Goal: Task Accomplishment & Management: Use online tool/utility

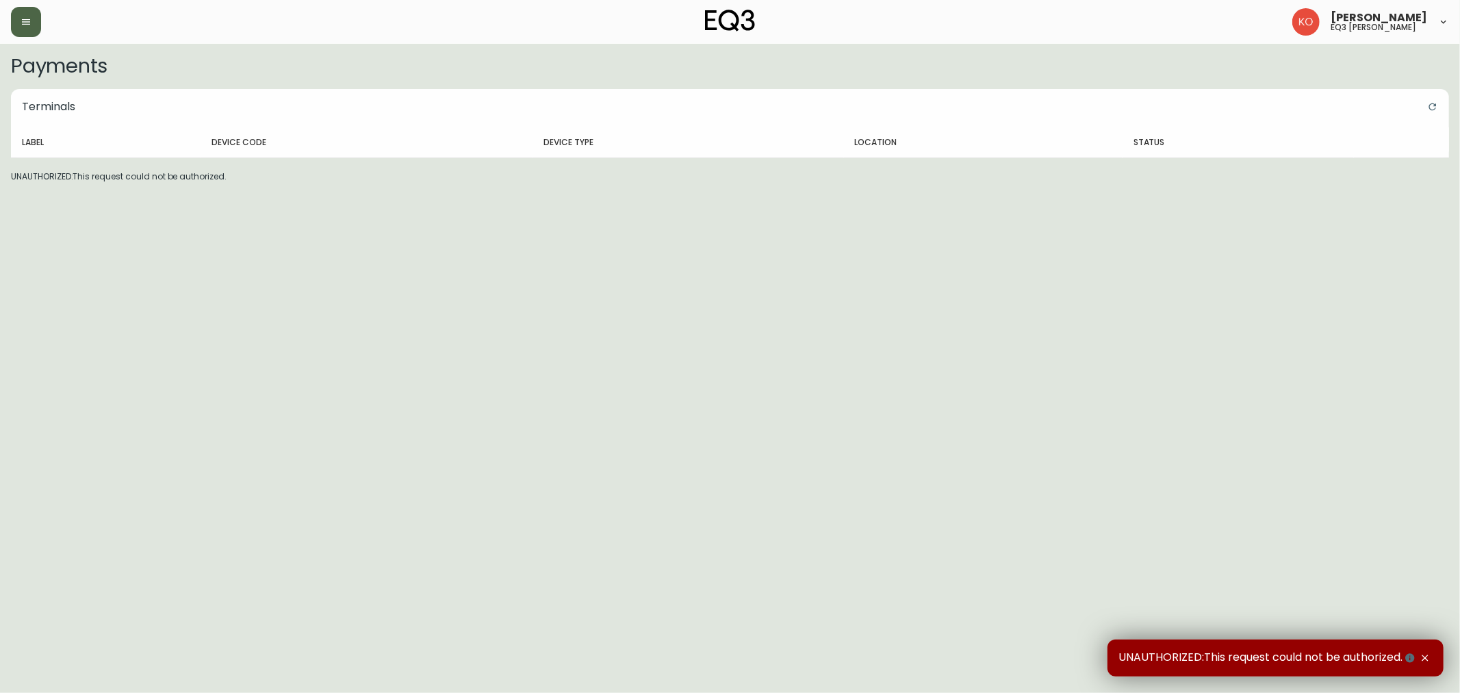
click at [11, 32] on button "button" at bounding box center [26, 22] width 30 height 30
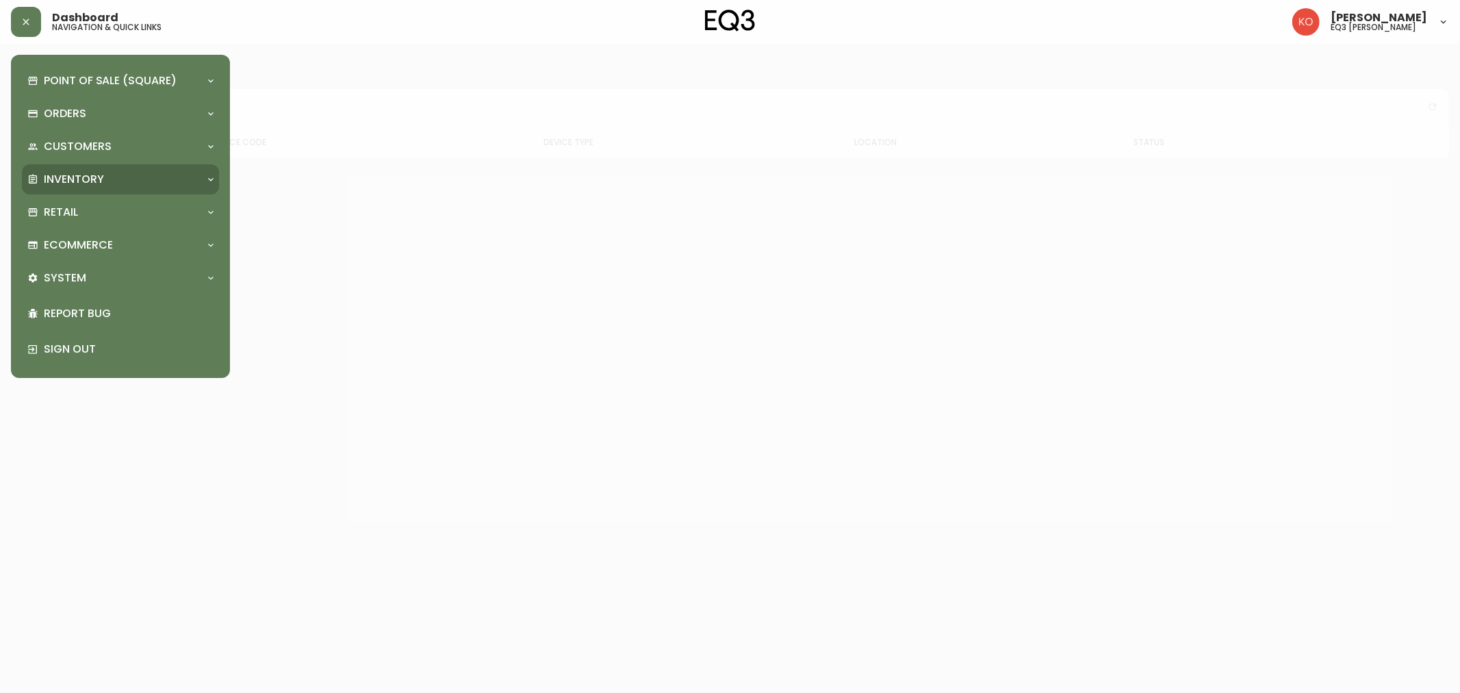
click at [62, 169] on div "Inventory" at bounding box center [120, 179] width 197 height 30
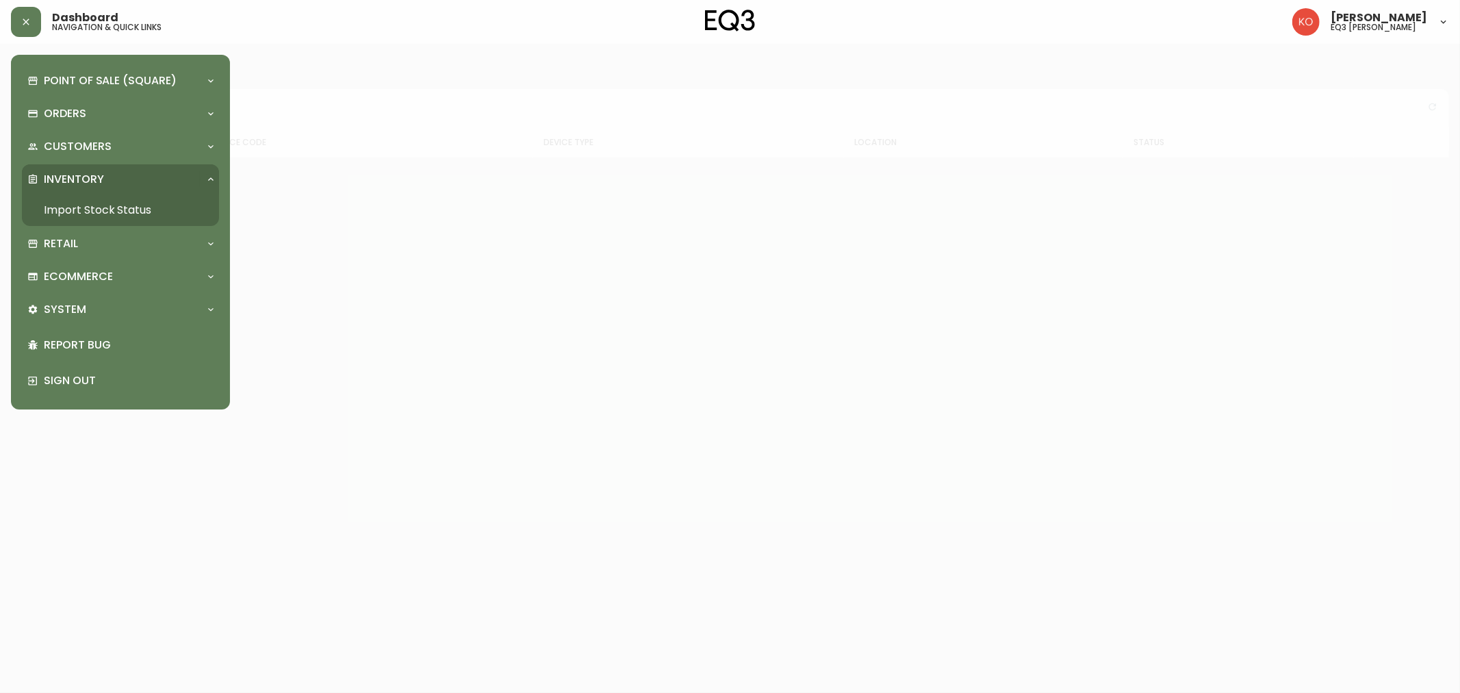
click at [72, 207] on link "Import Stock Status" at bounding box center [120, 209] width 197 height 31
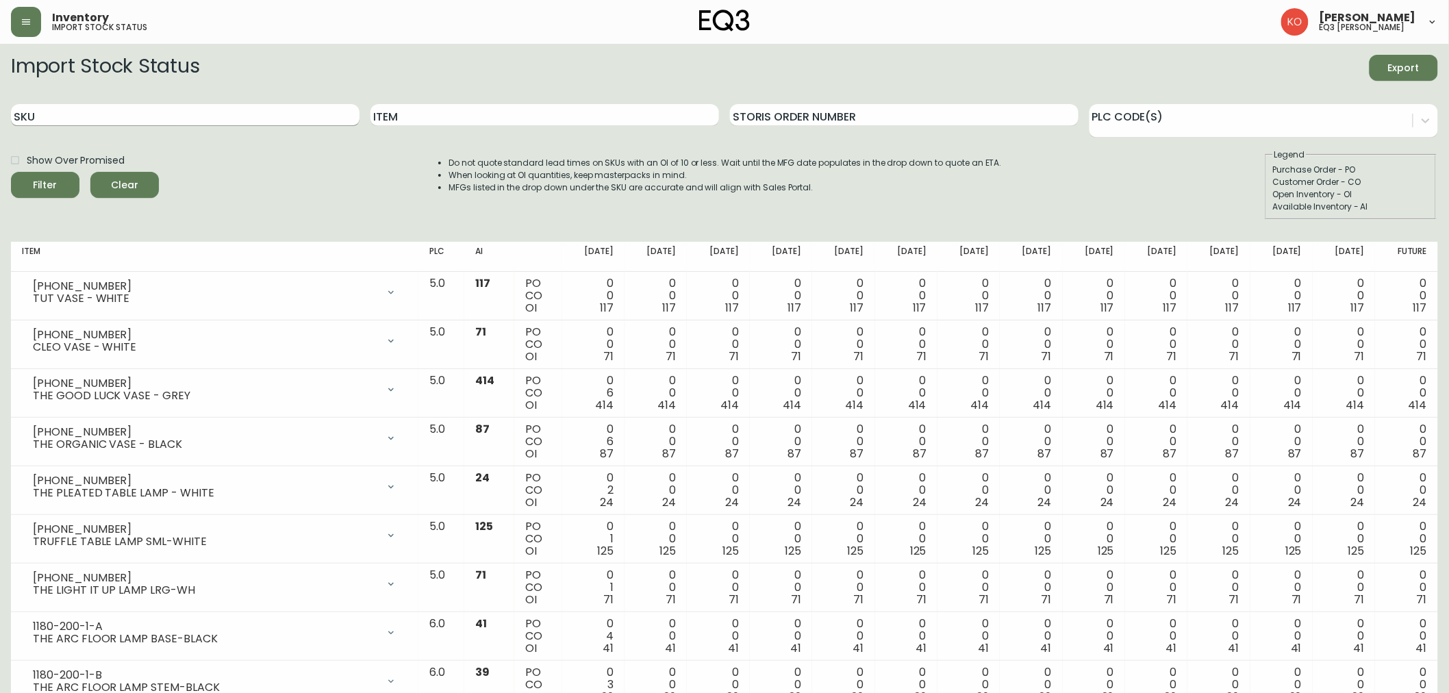
click at [125, 117] on input "SKU" at bounding box center [185, 115] width 348 height 22
paste input "6080-030-13"
click at [11, 172] on button "Filter" at bounding box center [45, 185] width 68 height 26
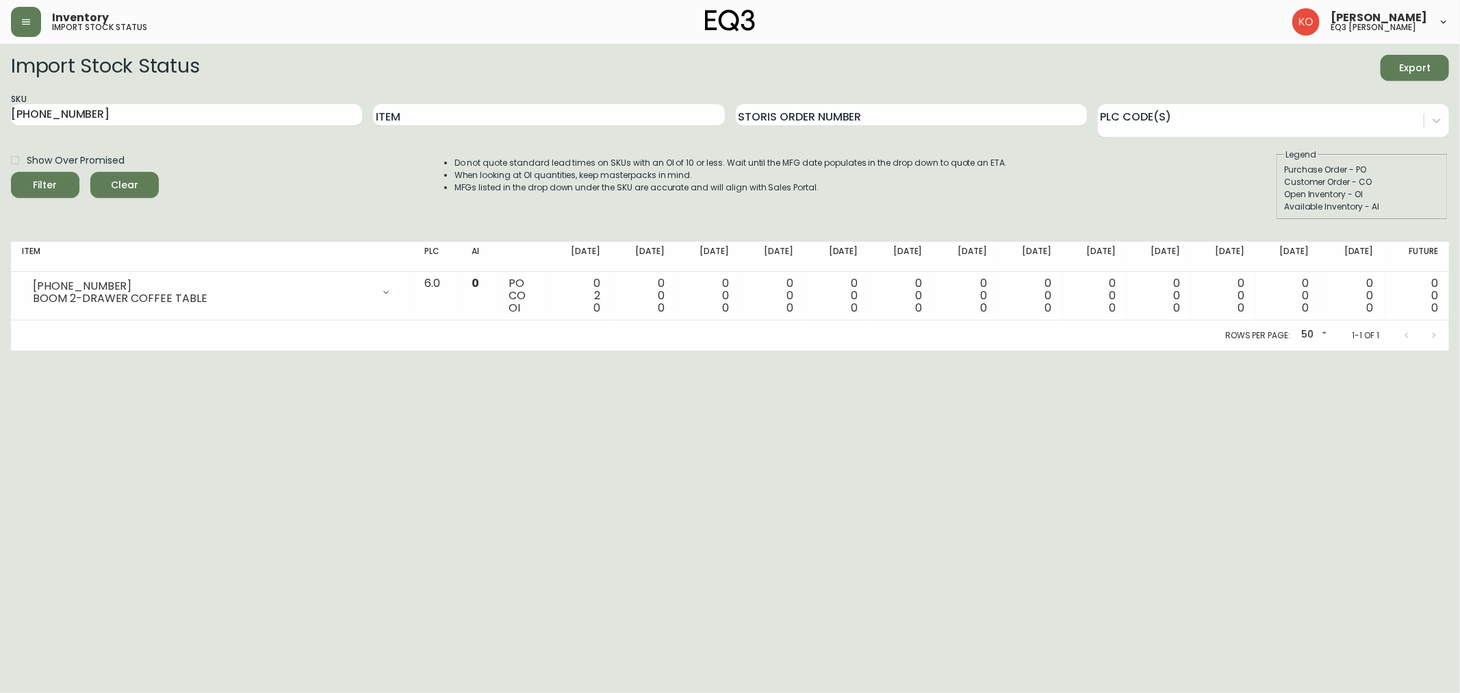
click at [1377, 350] on html "Inventory import stock status Karine Olaizola Bernier eq3 laval - le corbusier …" at bounding box center [730, 175] width 1460 height 350
click at [159, 107] on input "6080-030-13" at bounding box center [186, 115] width 351 height 22
type input "6"
paste input "3060-223-13"
type input "3060-223-13"
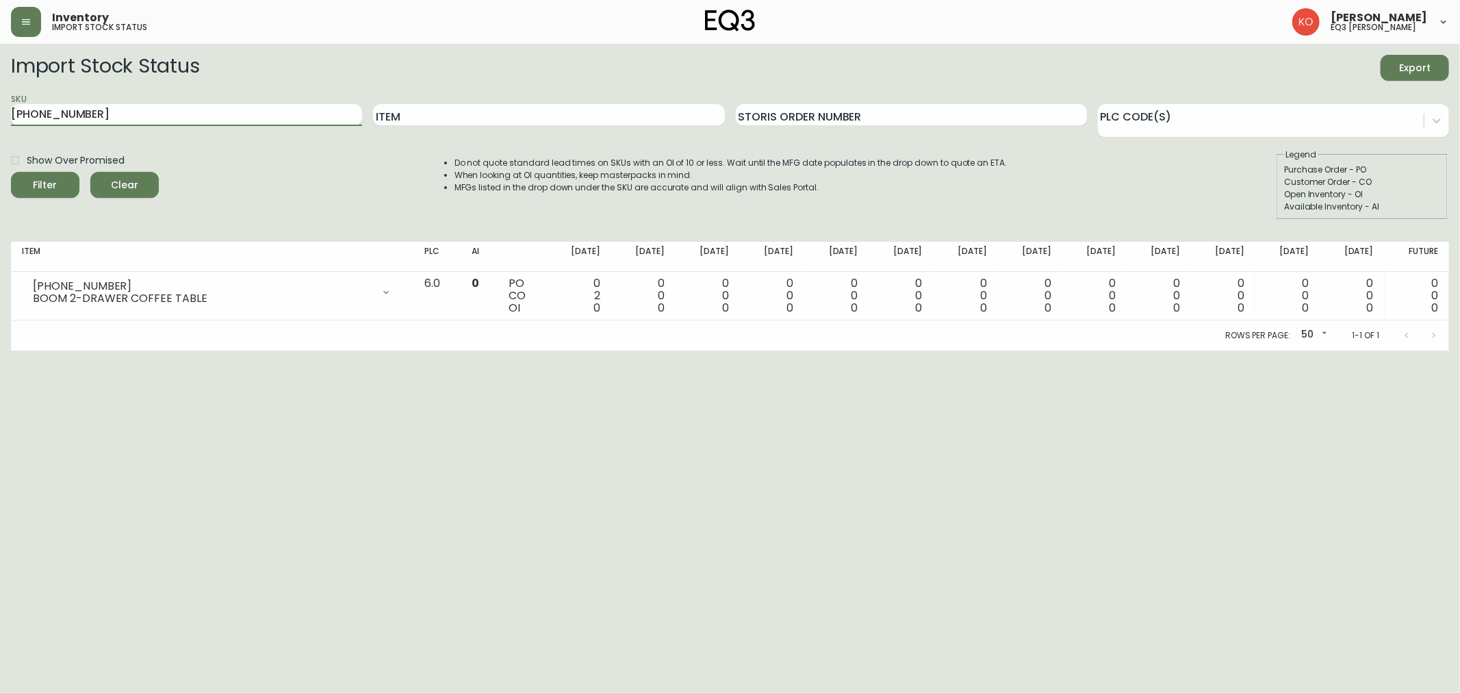
click at [11, 172] on button "Filter" at bounding box center [45, 185] width 68 height 26
